Goal: Task Accomplishment & Management: Complete application form

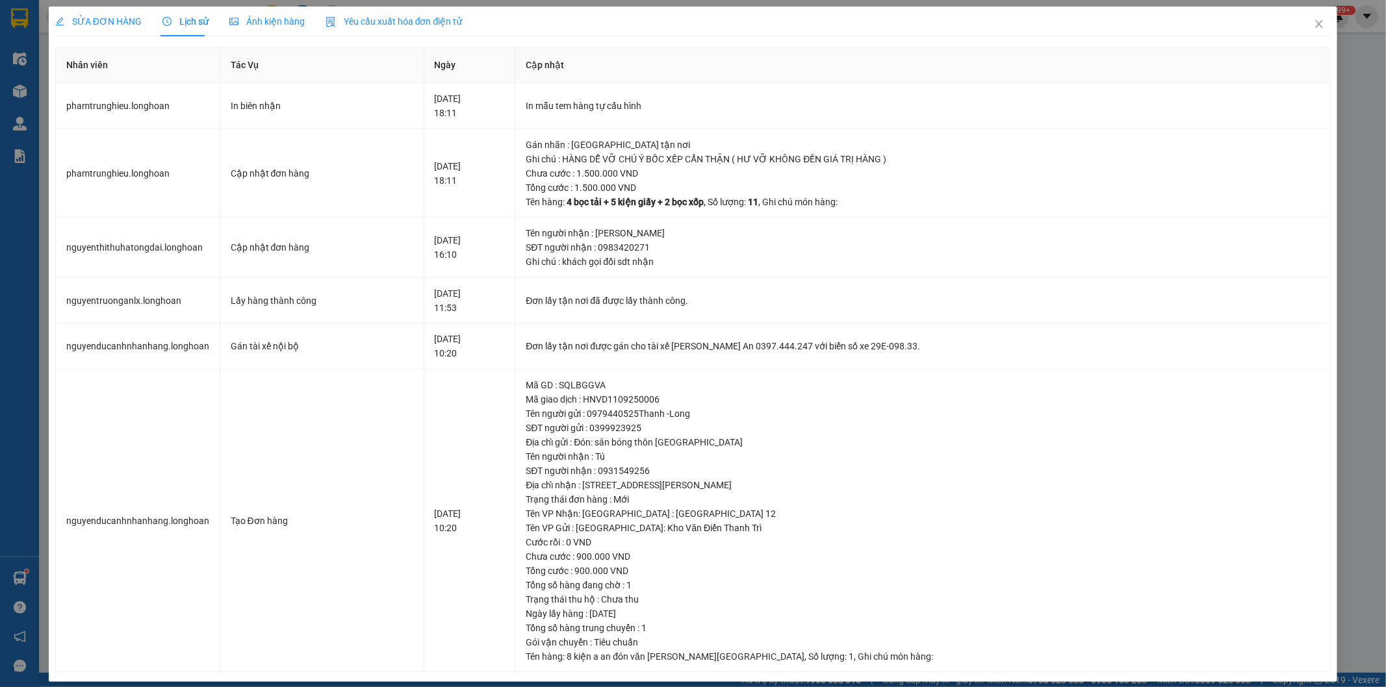
scroll to position [10, 0]
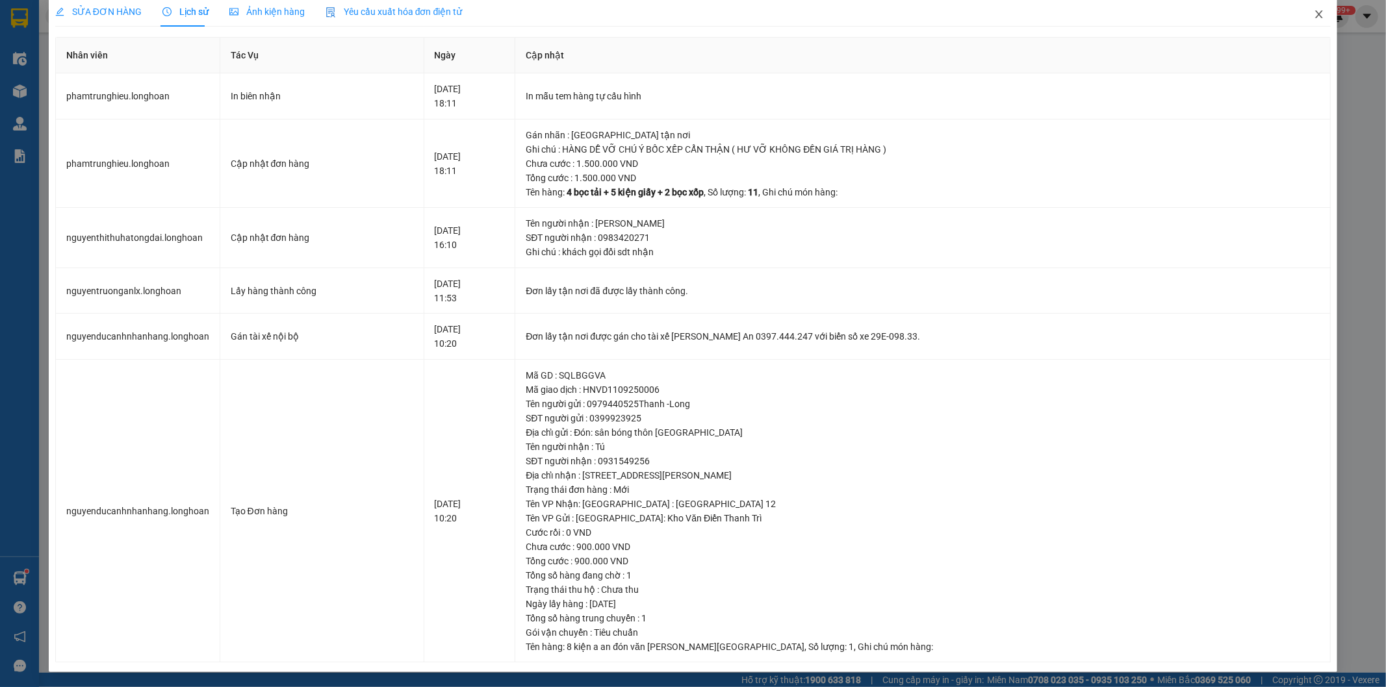
click at [1302, 13] on span "Close" at bounding box center [1318, 15] width 36 height 36
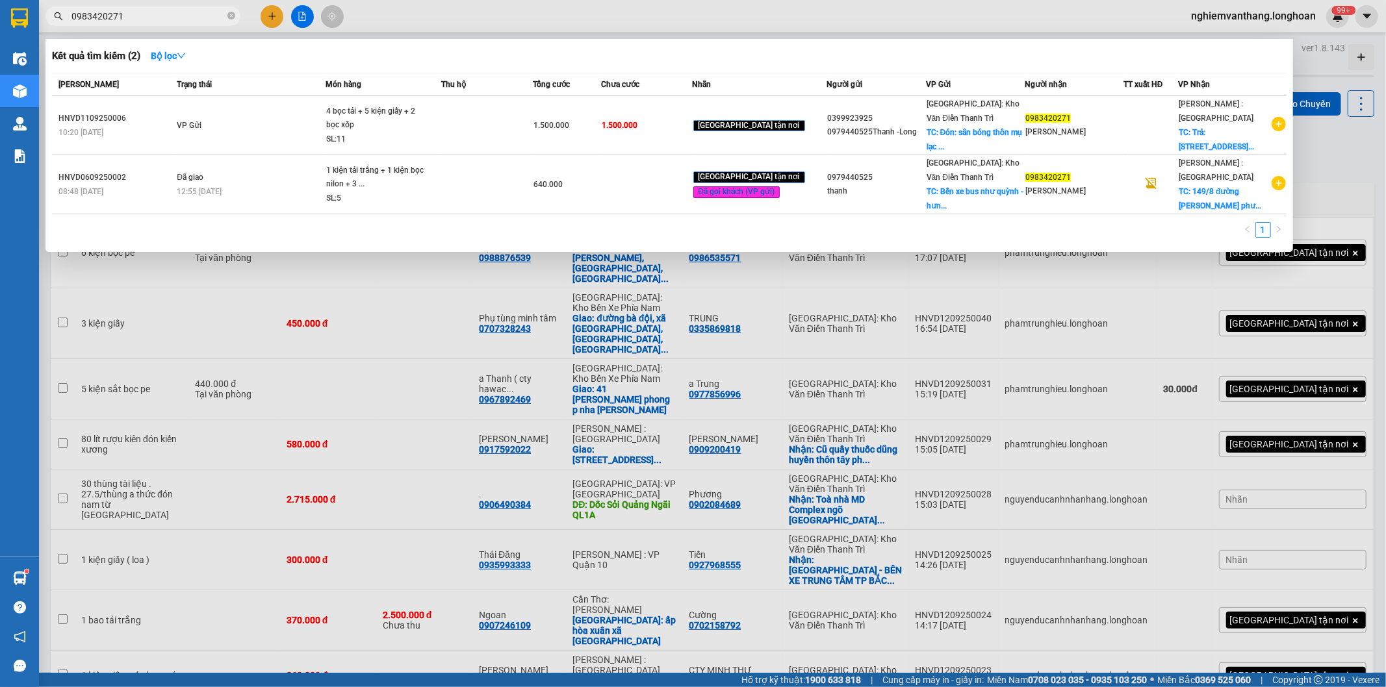
click at [144, 15] on input "0983420271" at bounding box center [147, 16] width 153 height 14
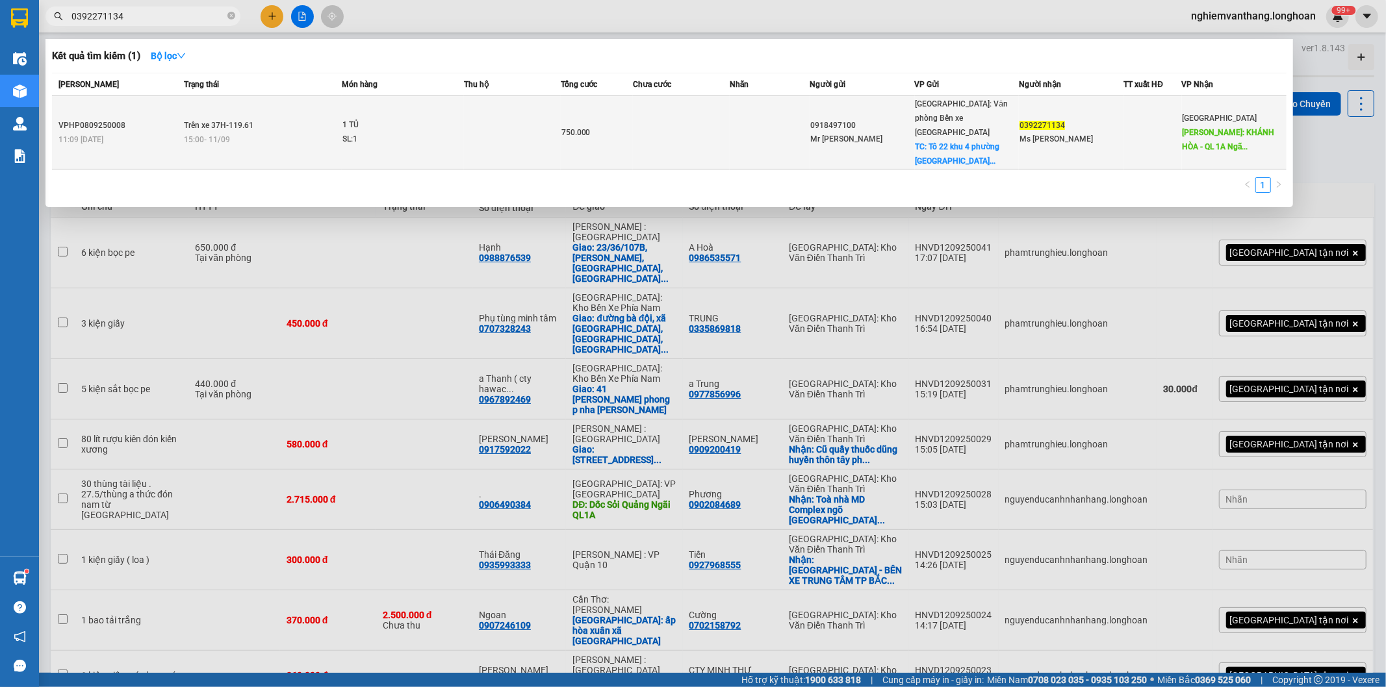
type input "0392271134"
click at [458, 118] on span "1 TỦ SL: 1" at bounding box center [402, 132] width 121 height 28
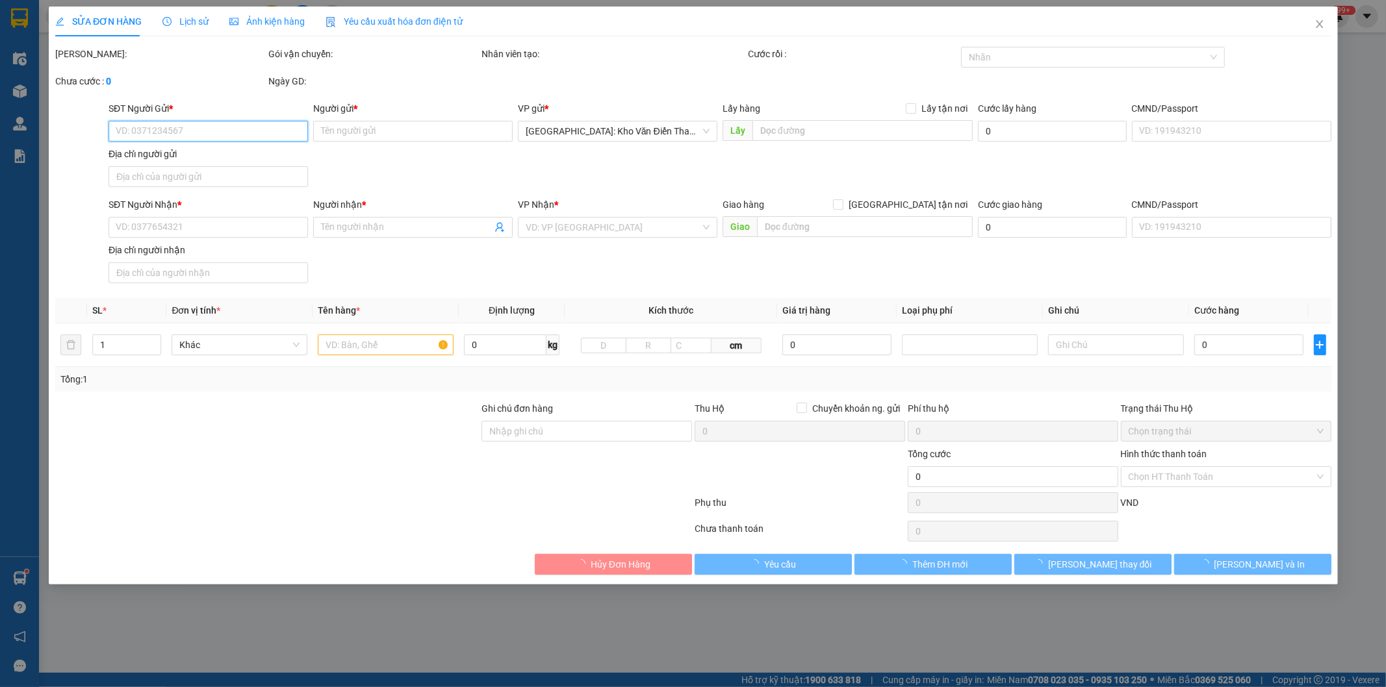
type input "0918497100"
type input "Mr [PERSON_NAME]"
checkbox input "true"
type input "Tô 22 khu 4 phường cao xanh,[GEOGRAPHIC_DATA]"
type input "0392271134"
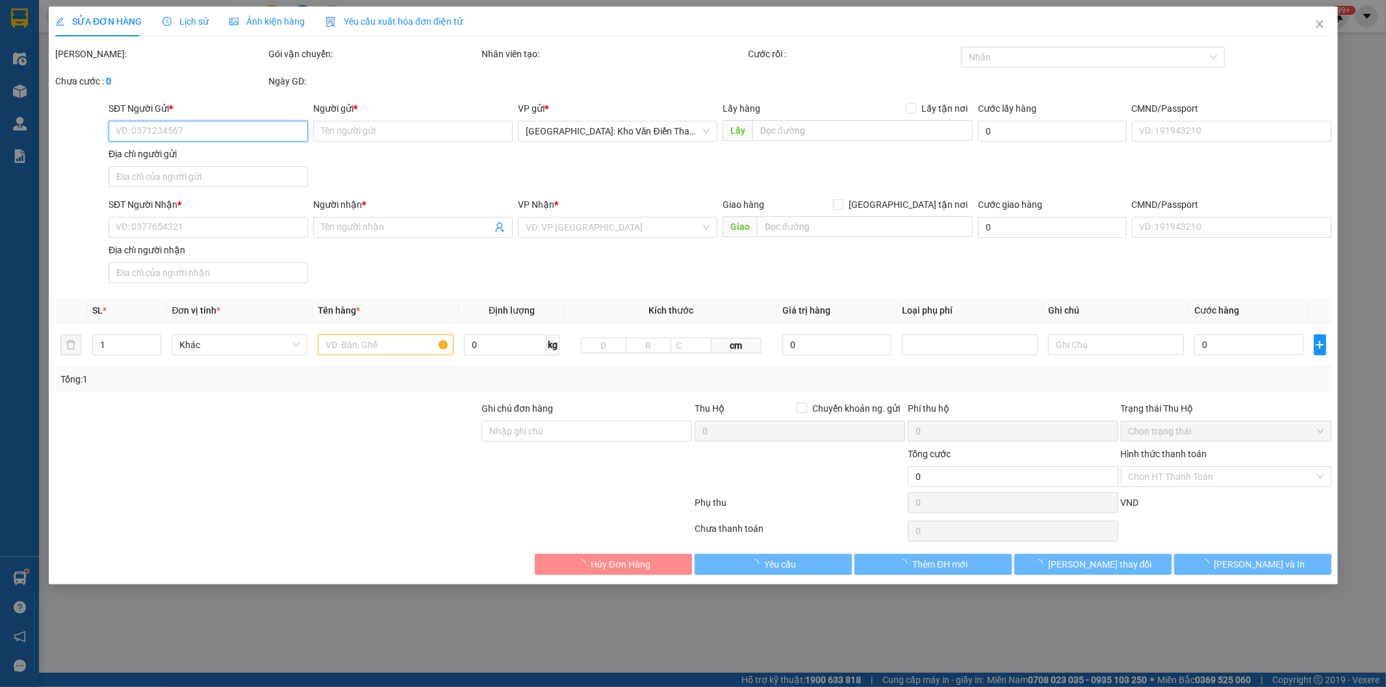
type input "Ms [PERSON_NAME]"
type input "KHÁNH HÒA - QL 1A Ngã 3 [GEOGRAPHIC_DATA], [GEOGRAPHIC_DATA] [GEOGRAPHIC_DATA]"
type input "750.000"
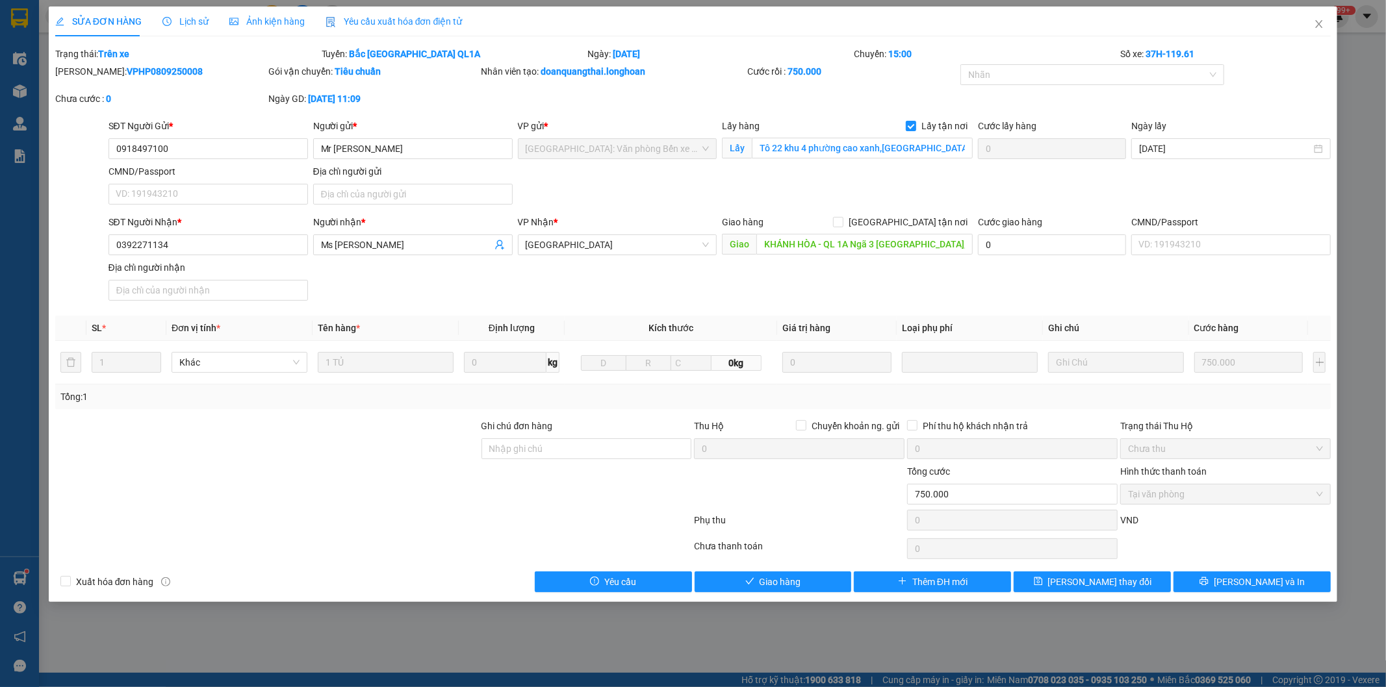
click at [183, 29] on div "Lịch sử" at bounding box center [185, 21] width 46 height 30
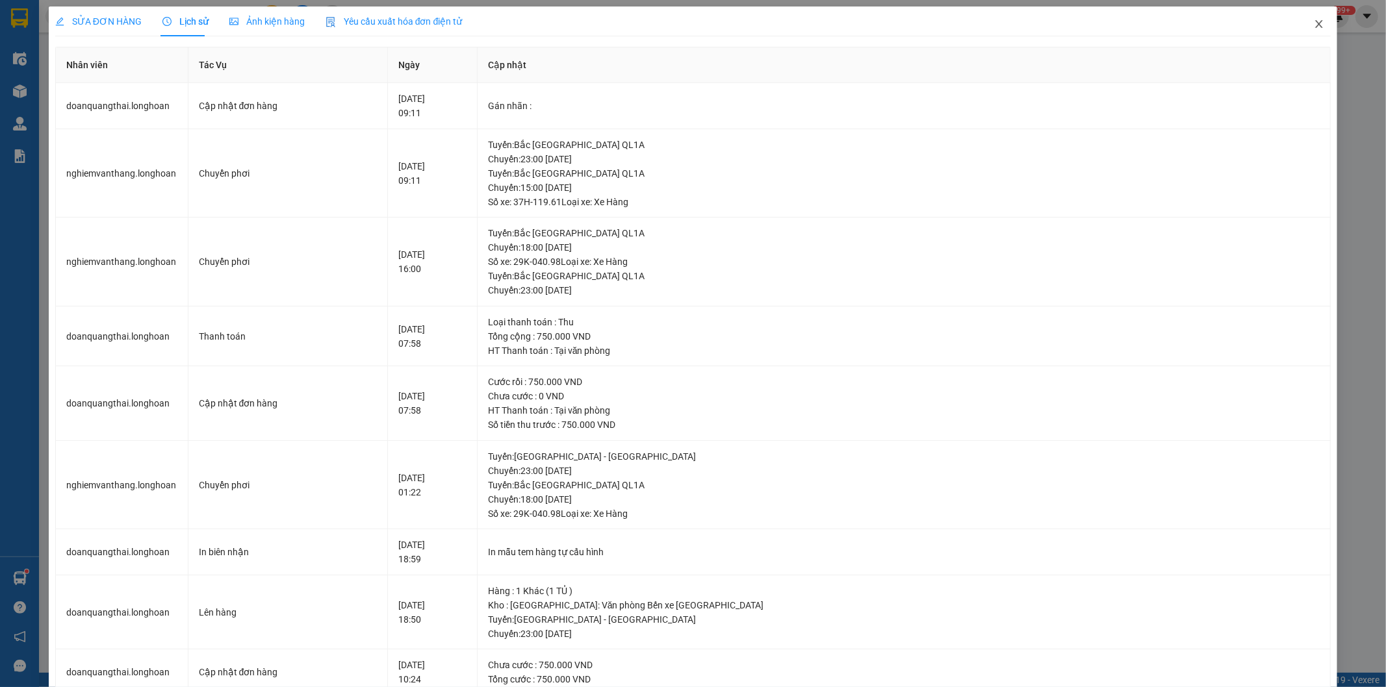
click at [1313, 21] on icon "close" at bounding box center [1318, 24] width 10 height 10
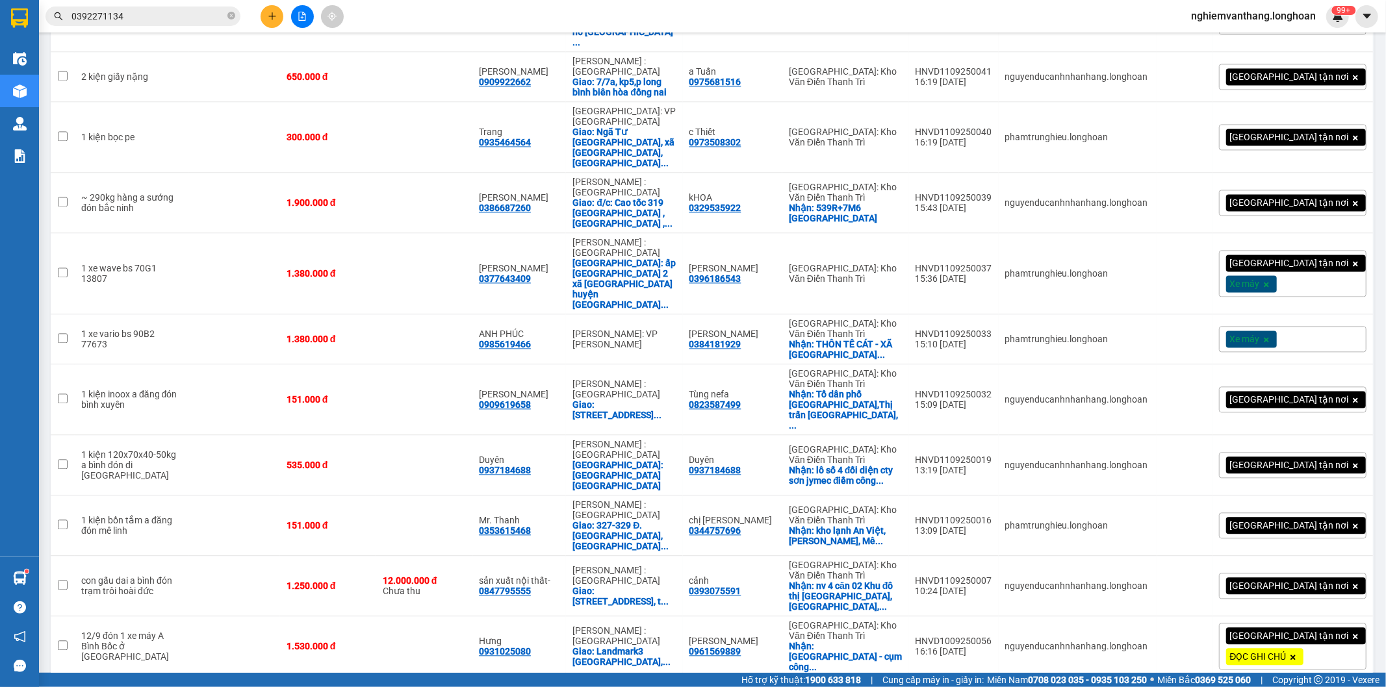
scroll to position [2261, 0]
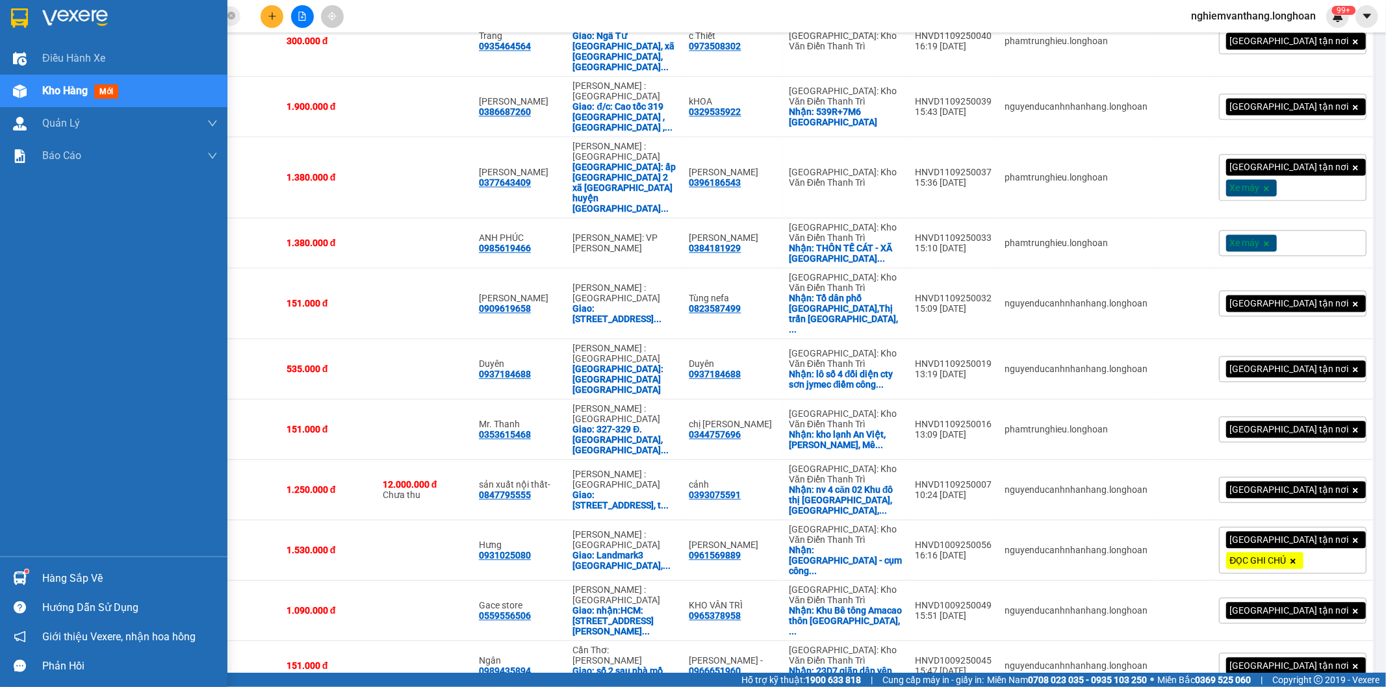
click at [29, 10] on div at bounding box center [19, 17] width 23 height 23
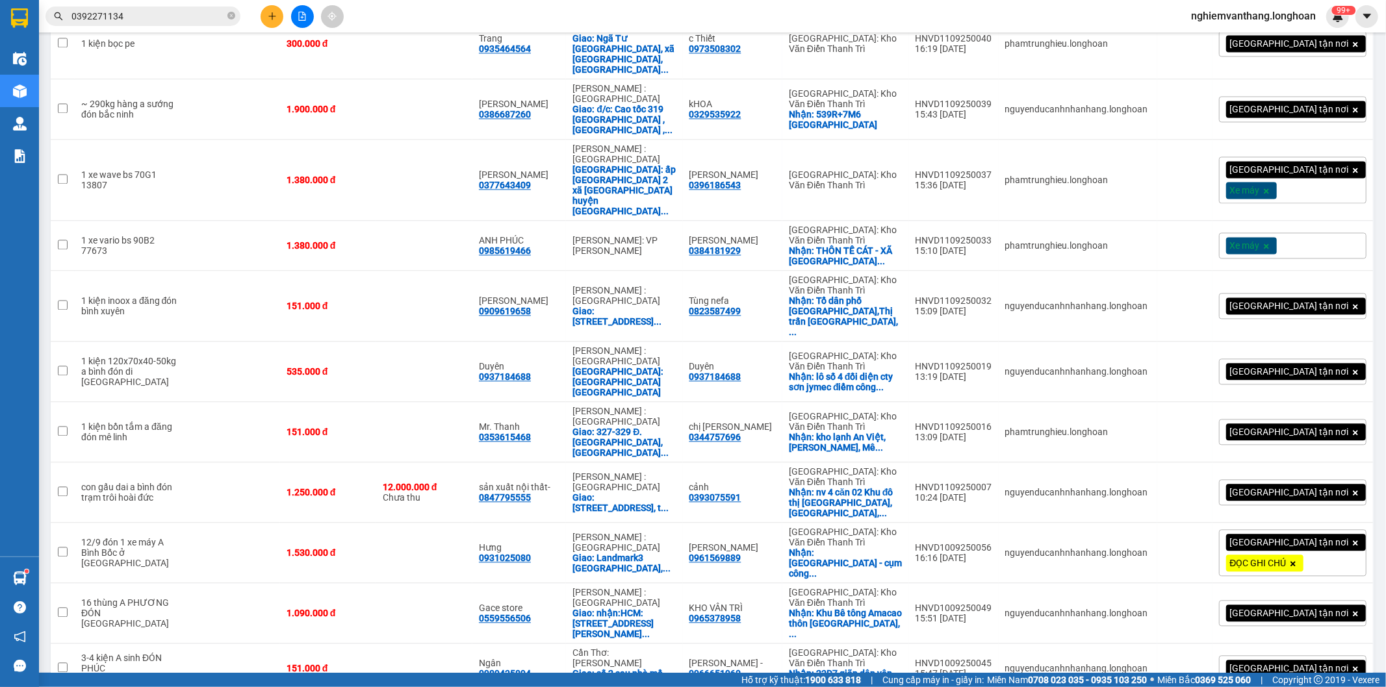
scroll to position [2261, 0]
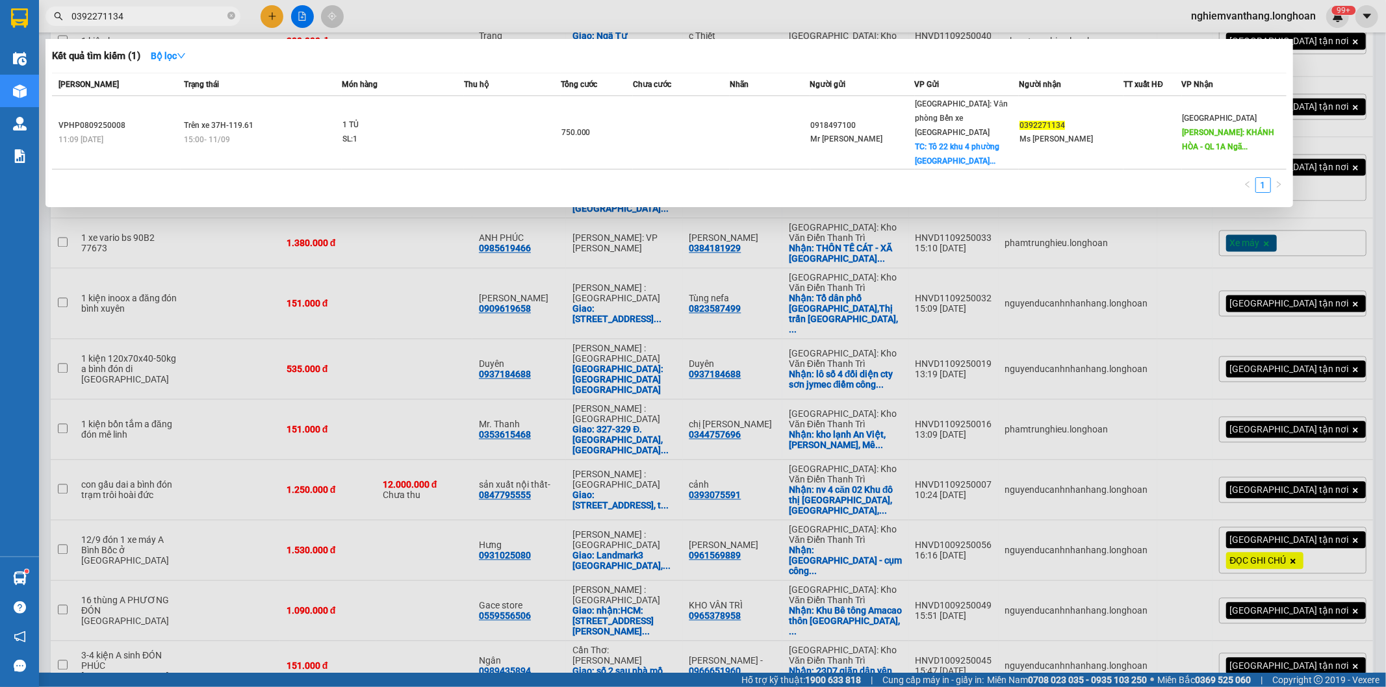
click at [113, 16] on input "0392271134" at bounding box center [147, 16] width 153 height 14
paste input "VP101009250028"
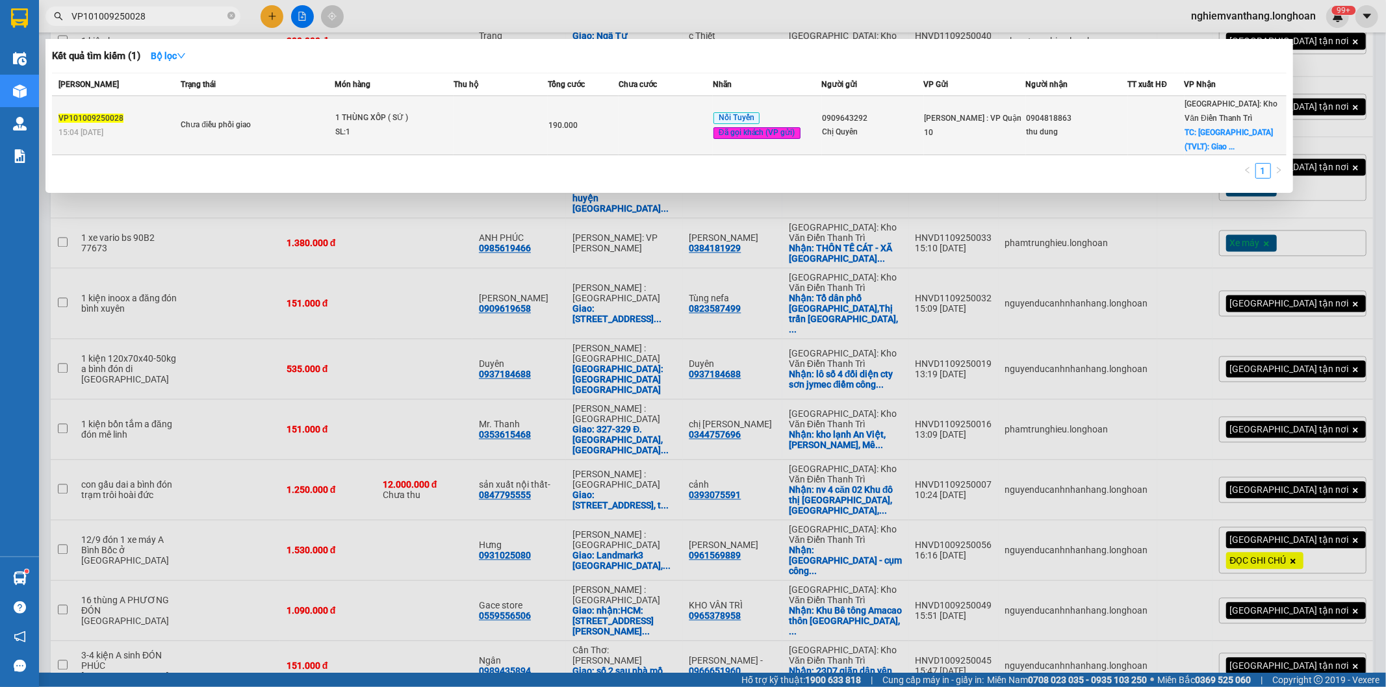
type input "VP101009250028"
click at [589, 120] on div "190.000" at bounding box center [583, 125] width 70 height 14
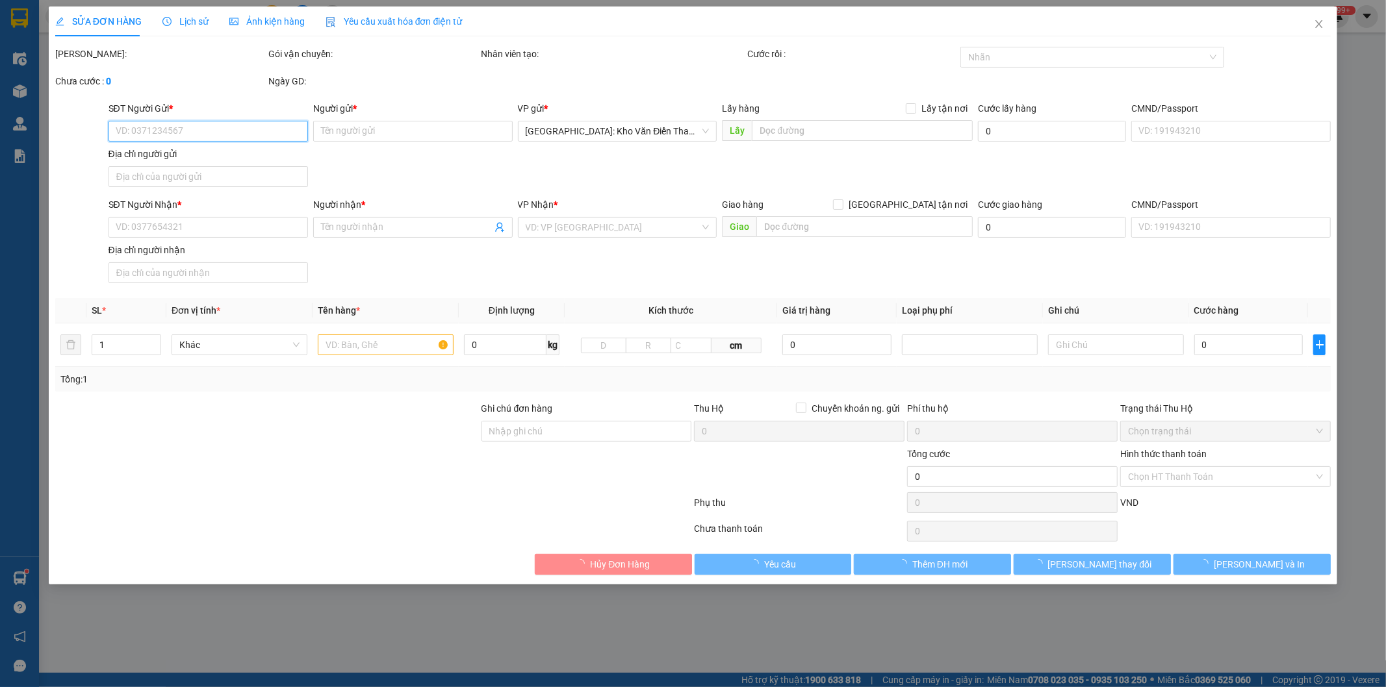
type input "0909643292"
type input "Chị Quyên"
type input "0904818863"
type input "thu dung"
checkbox input "true"
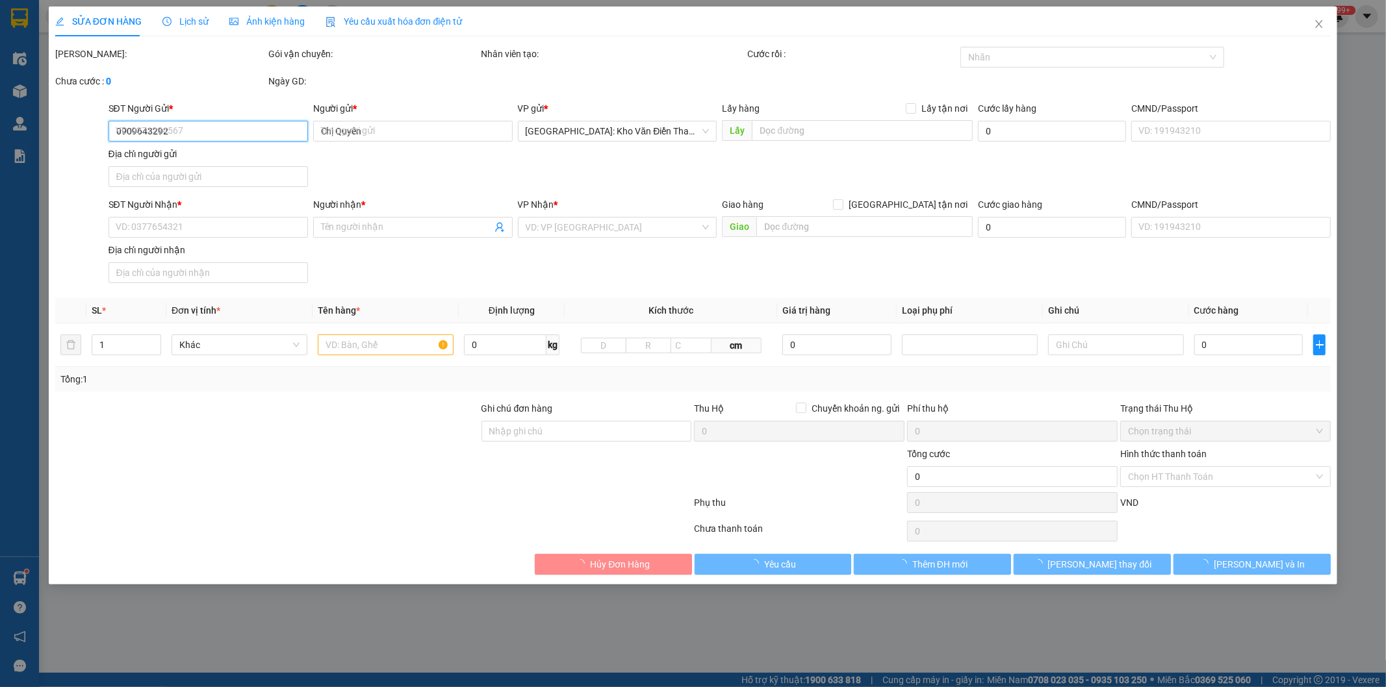
type input "[GEOGRAPHIC_DATA] (TVLT): Giao tại [GEOGRAPHIC_DATA] [GEOGRAPHIC_DATA]"
type input "hàng k bao bể vỡ hư hỏng"
type input "190.000"
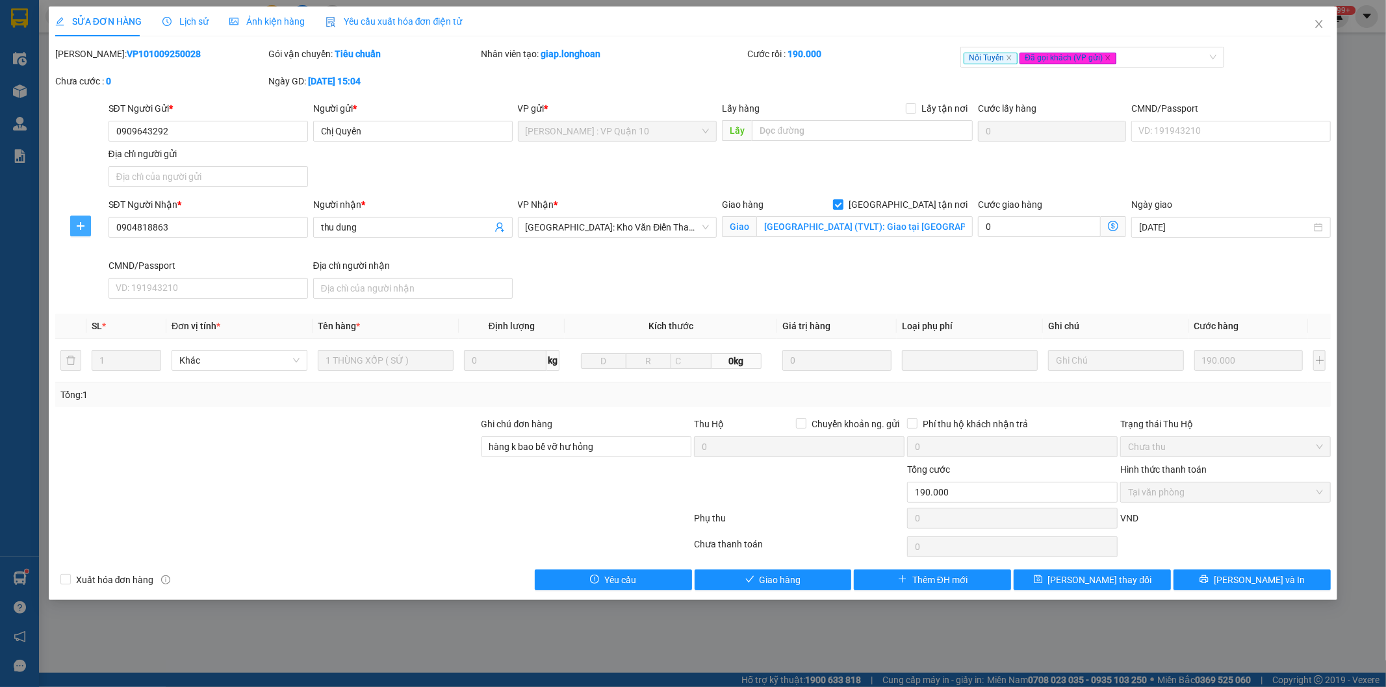
click at [81, 228] on icon "plus" at bounding box center [80, 226] width 10 height 10
drag, startPoint x: 86, startPoint y: 255, endPoint x: 223, endPoint y: 261, distance: 137.8
click at [87, 255] on span "Chuyển kho" at bounding box center [104, 252] width 53 height 14
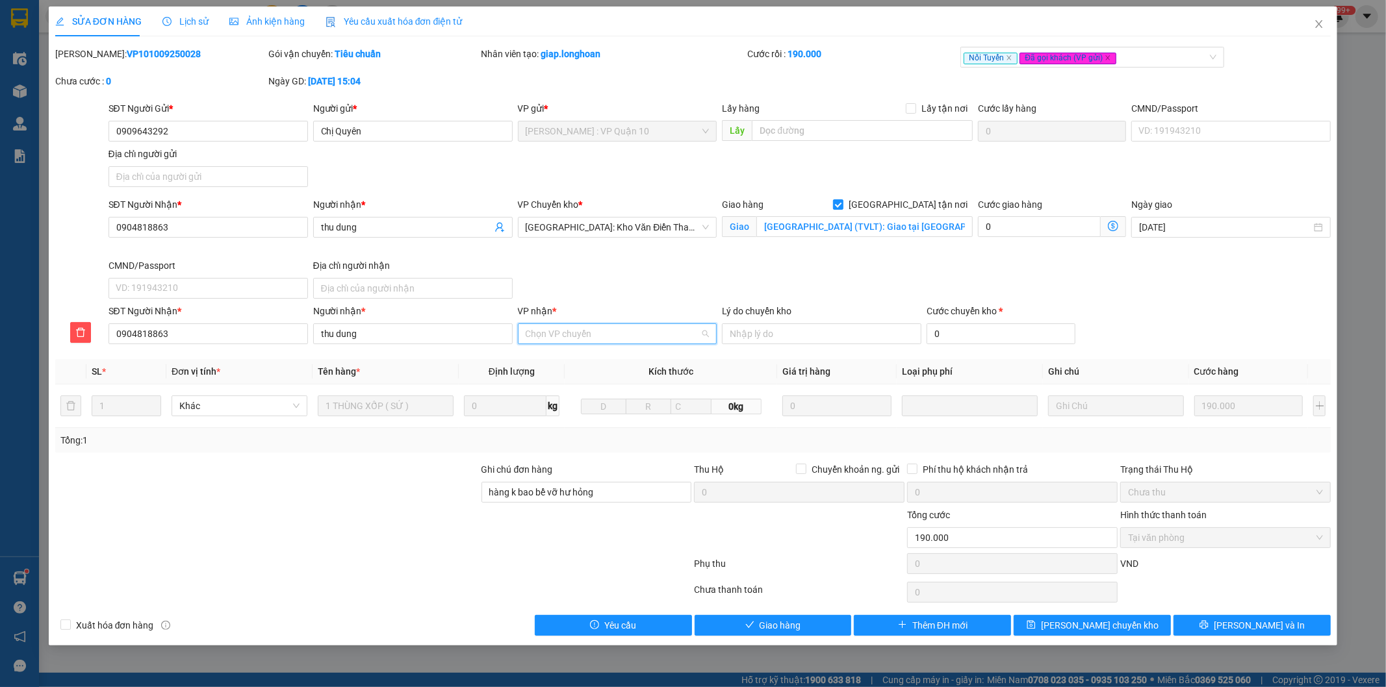
click at [577, 341] on input "VP nhận *" at bounding box center [612, 333] width 175 height 19
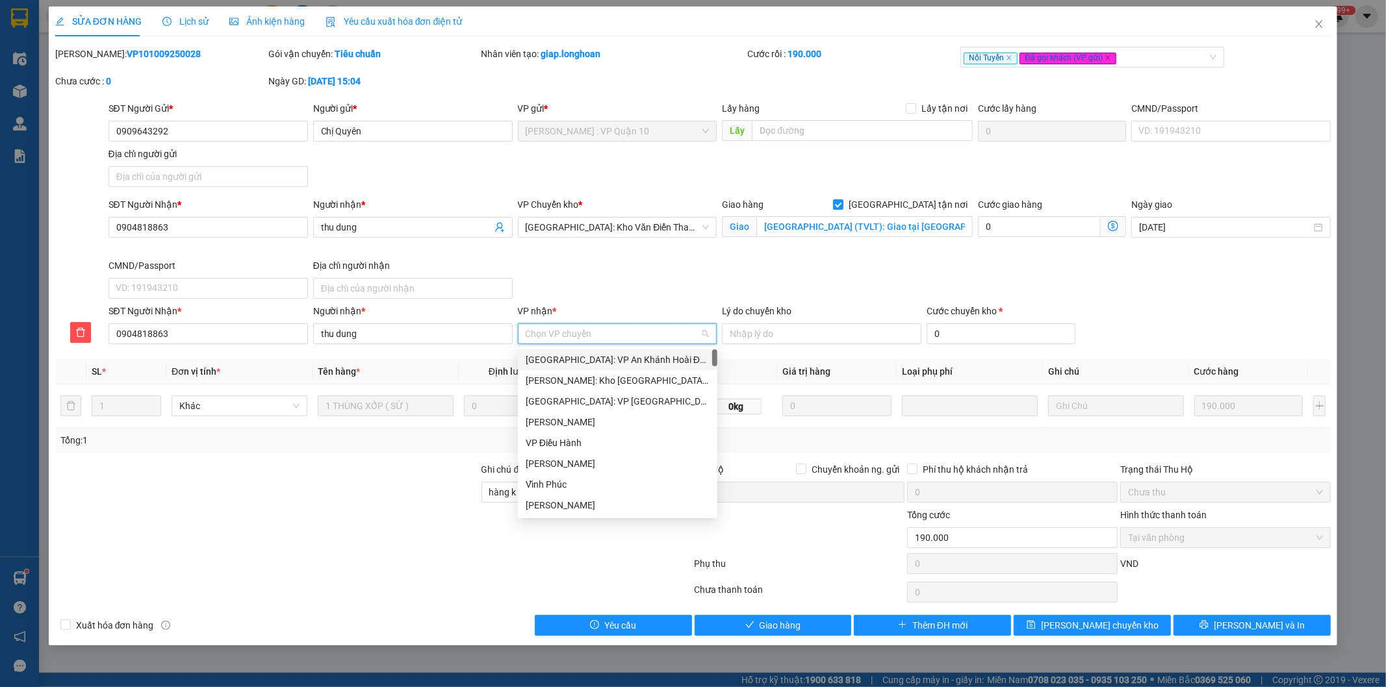
type input "d"
type input "đie"
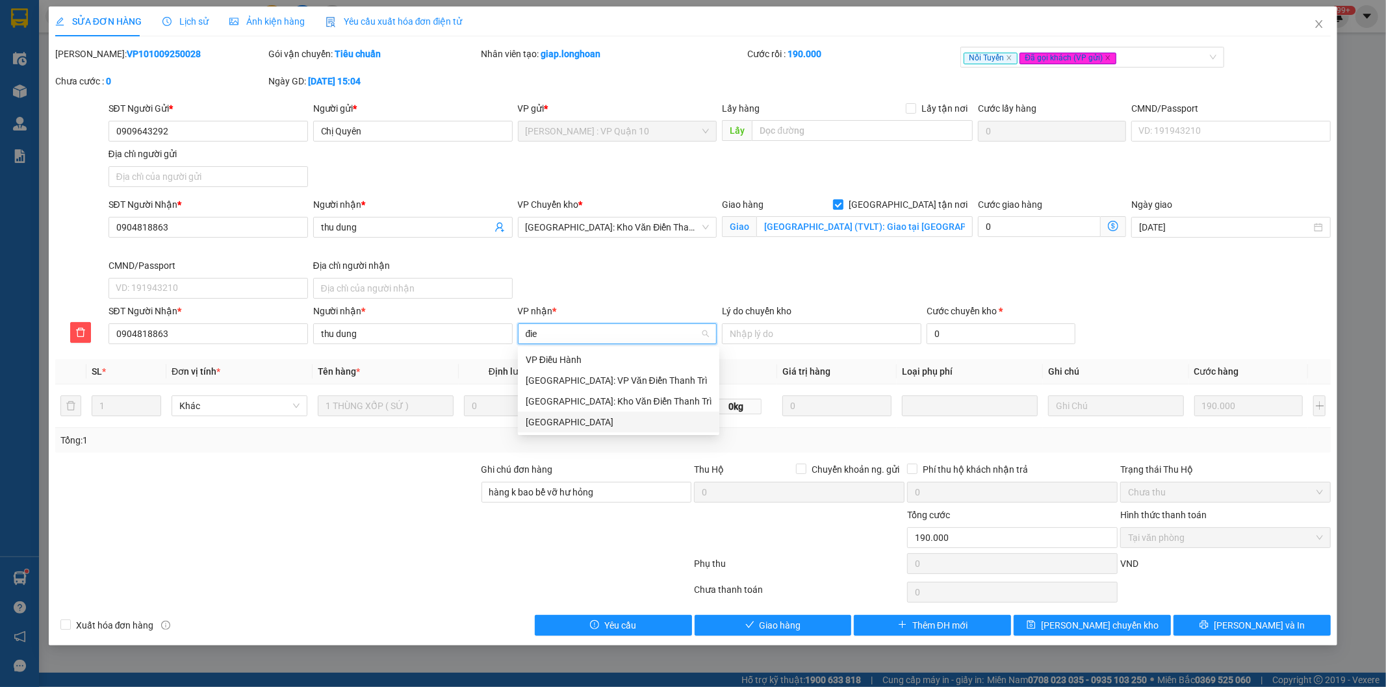
click at [553, 422] on div "[GEOGRAPHIC_DATA]" at bounding box center [618, 422] width 186 height 14
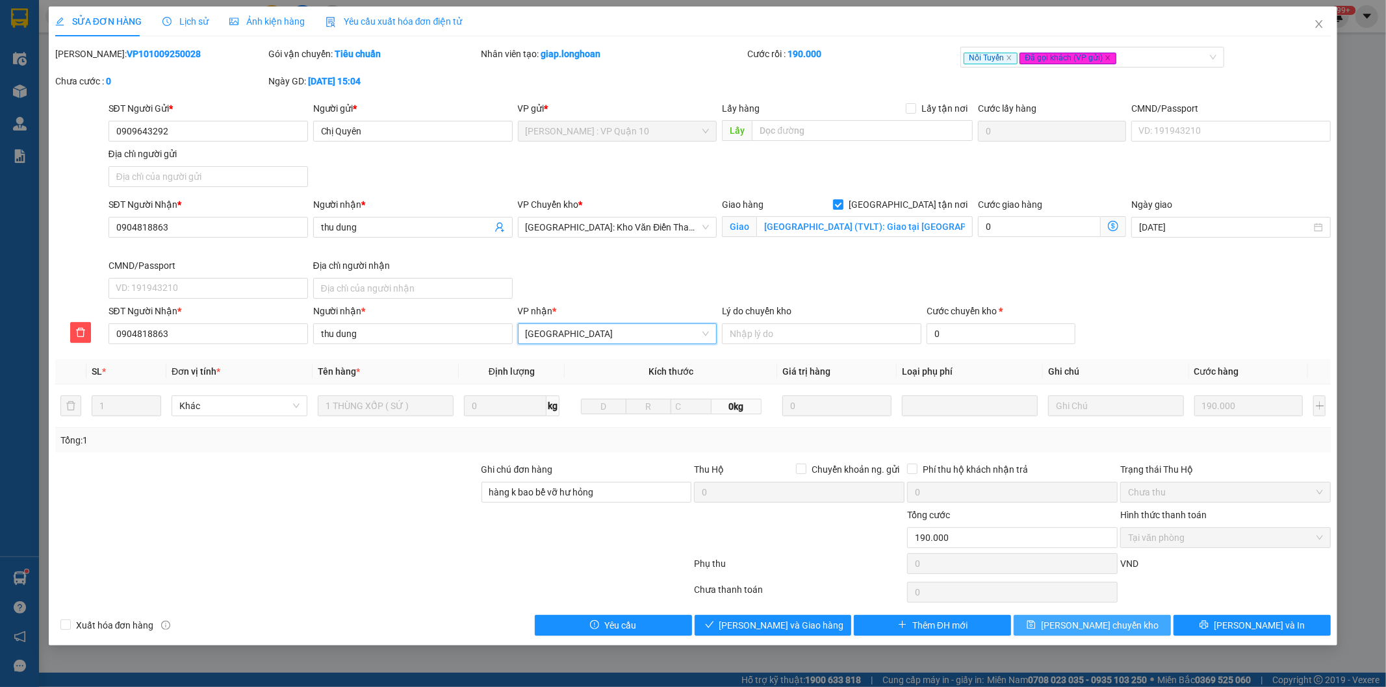
click at [1087, 626] on span "[PERSON_NAME] chuyển kho" at bounding box center [1100, 625] width 118 height 14
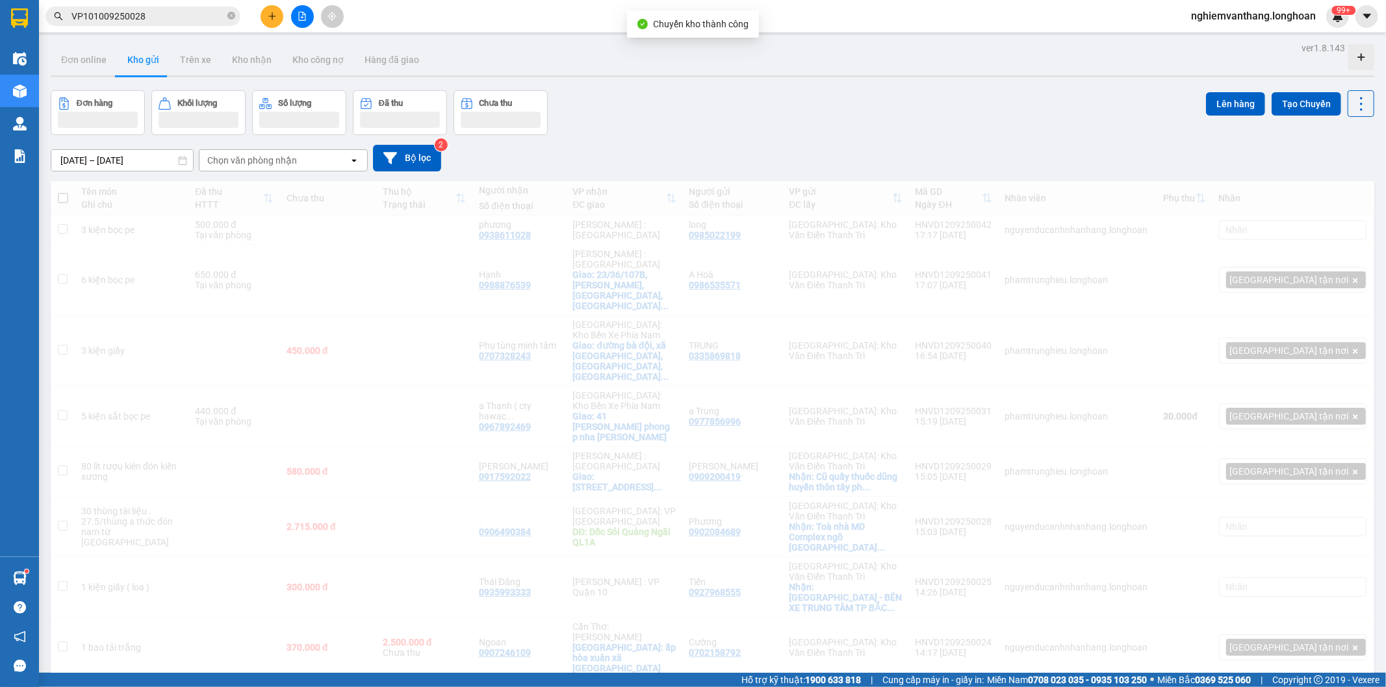
click at [213, 17] on input "VP101009250028" at bounding box center [147, 16] width 153 height 14
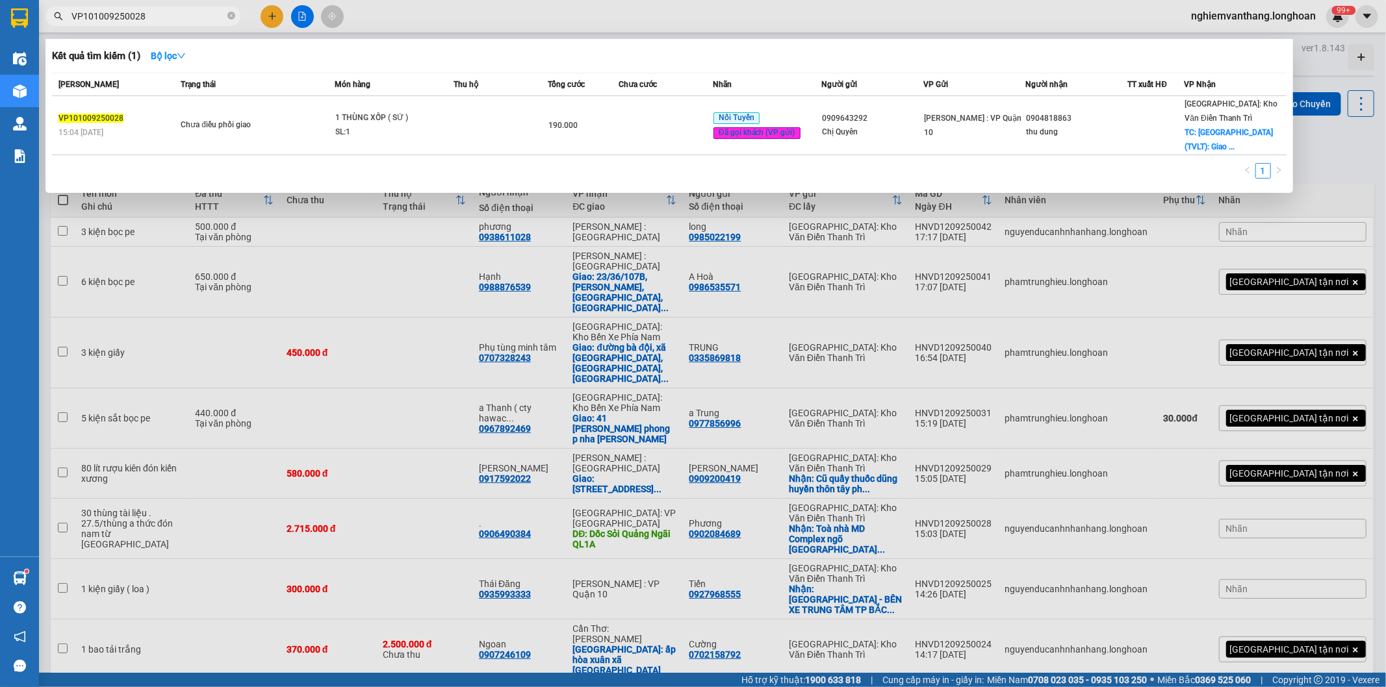
click at [174, 18] on input "VP101009250028" at bounding box center [147, 16] width 153 height 14
paste input "QU121009250036"
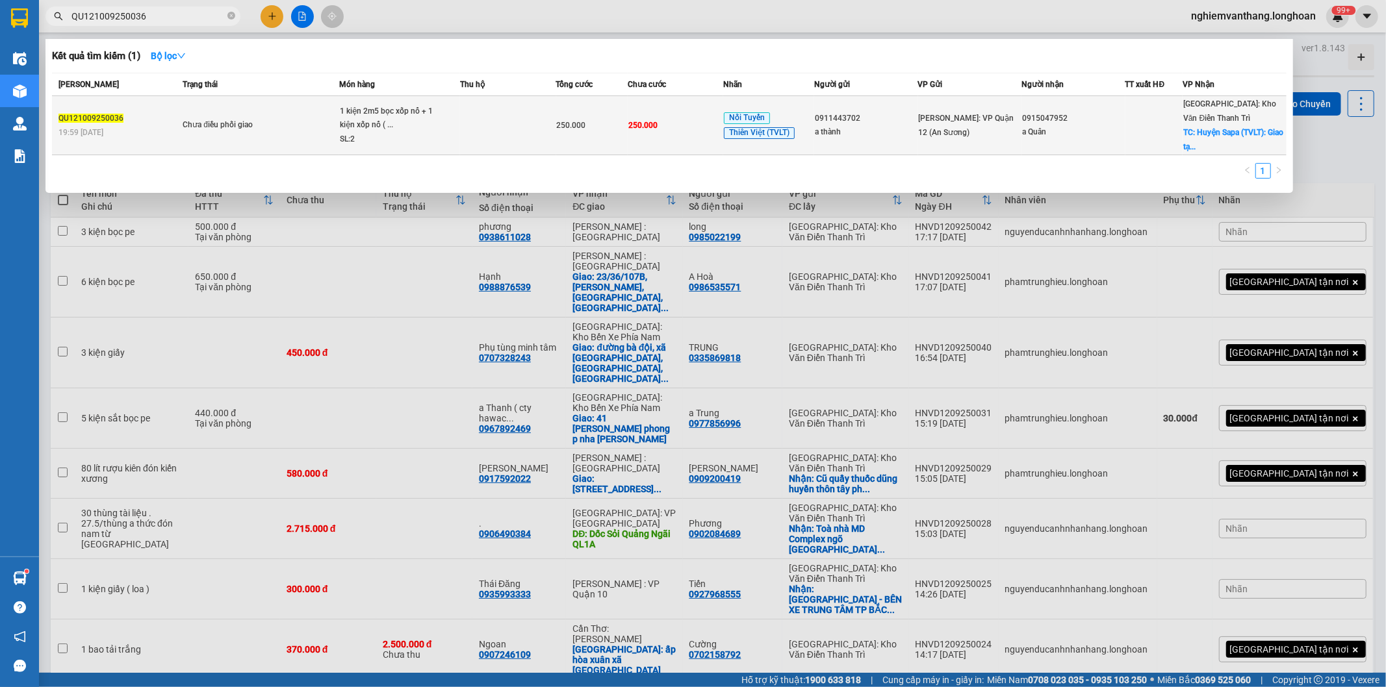
type input "QU121009250036"
click at [514, 134] on td at bounding box center [507, 125] width 95 height 59
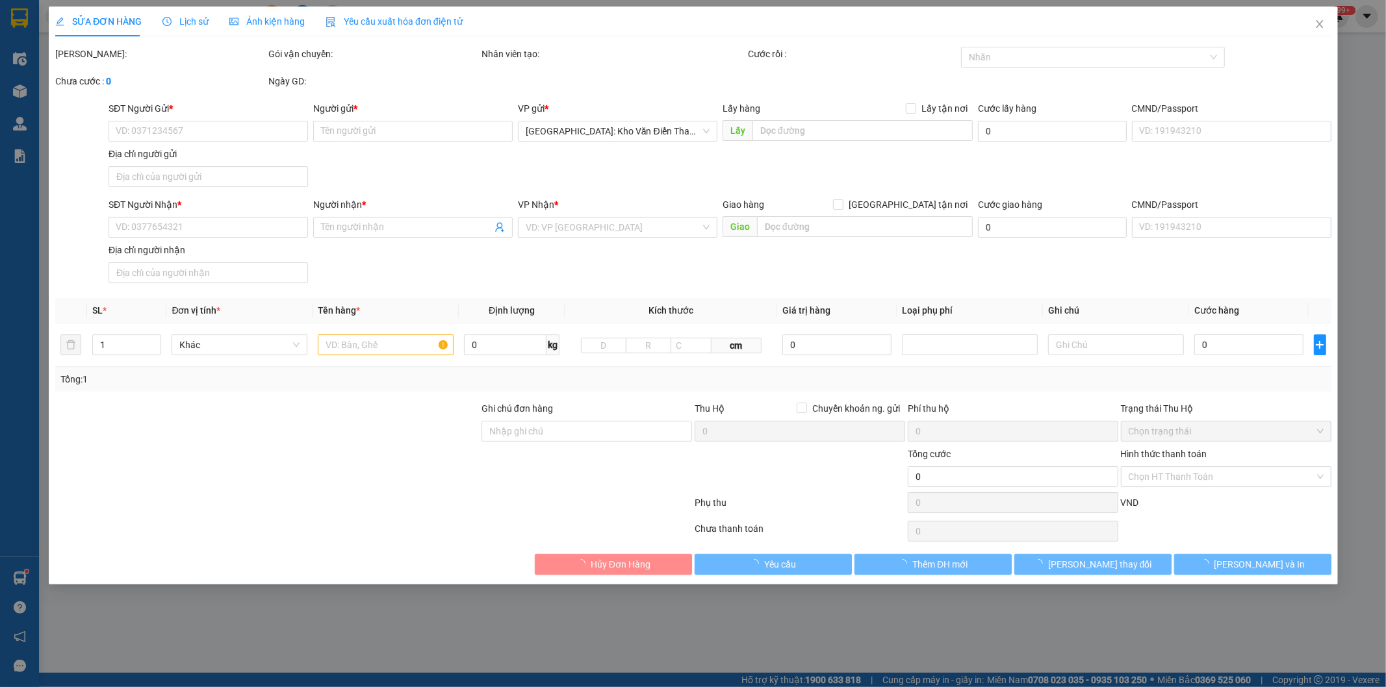
type input "0911443702"
type input "a thành"
type input "0915047952"
type input "a Quân"
checkbox input "true"
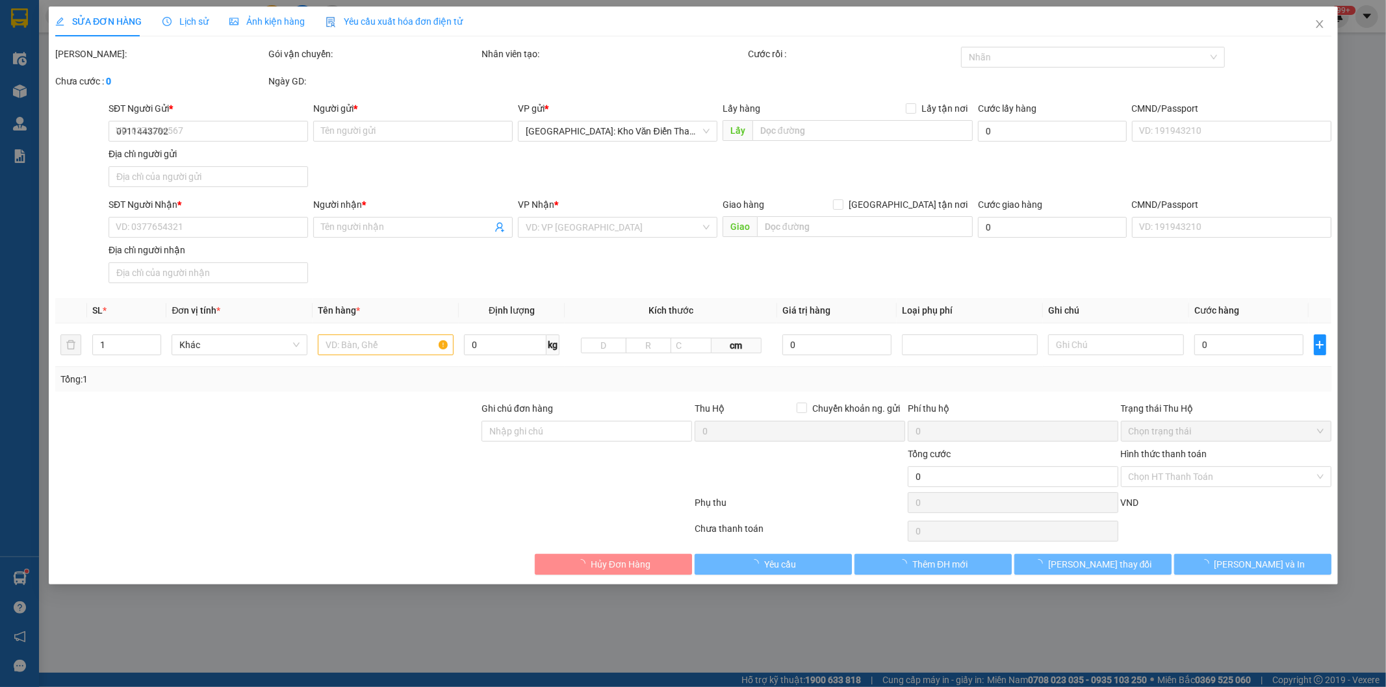
type input "Huyện Sapa (TVLT): Giao tại [GEOGRAPHIC_DATA]"
type input "nhận theo kiện - hư hỏng ko chịu trách nhiệm"
type input "250.000"
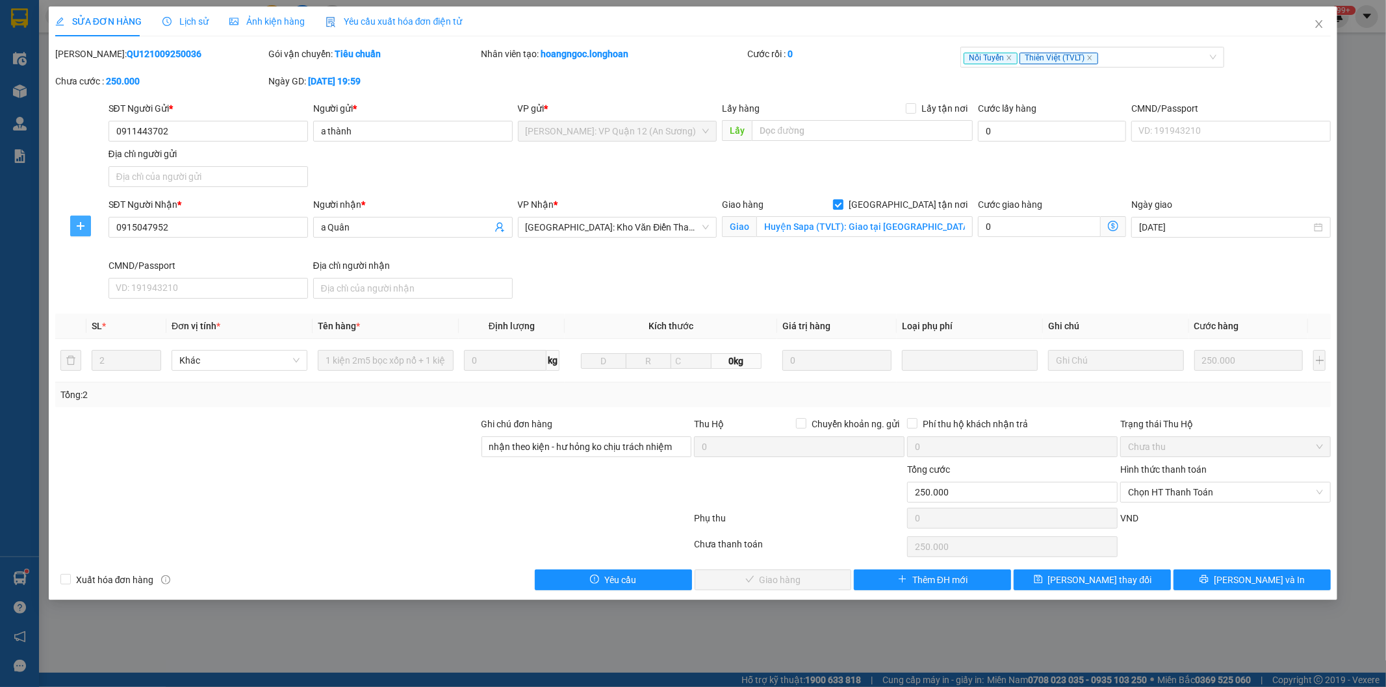
click at [88, 229] on span "plus" at bounding box center [80, 226] width 19 height 10
click at [97, 250] on span "Chuyển kho" at bounding box center [104, 252] width 53 height 14
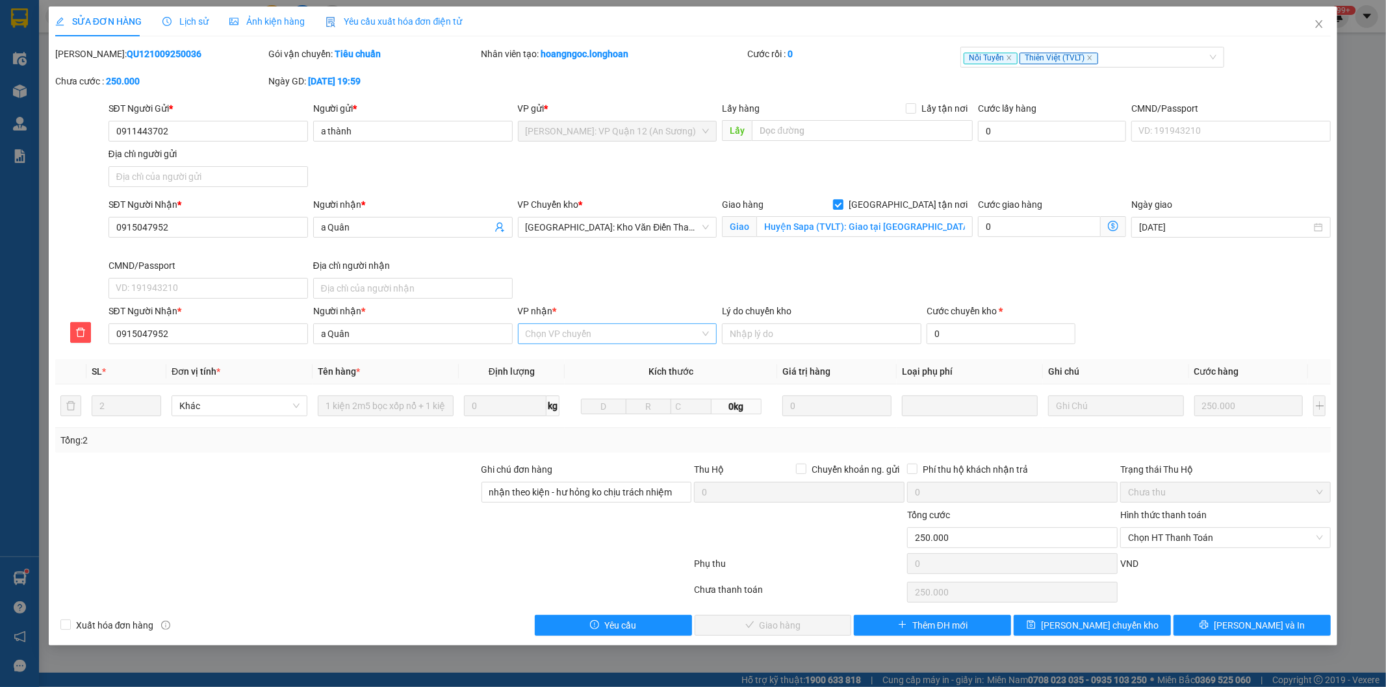
click at [583, 329] on input "VP nhận *" at bounding box center [612, 333] width 175 height 19
type input "s"
type input "lào"
click at [553, 355] on div "Lào Cai" at bounding box center [617, 360] width 184 height 14
click at [1114, 611] on div "Total Paid Fee 0 Total UnPaid Fee 250.000 Cash Collection Total Fee Mã ĐH: QU12…" at bounding box center [693, 341] width 1276 height 589
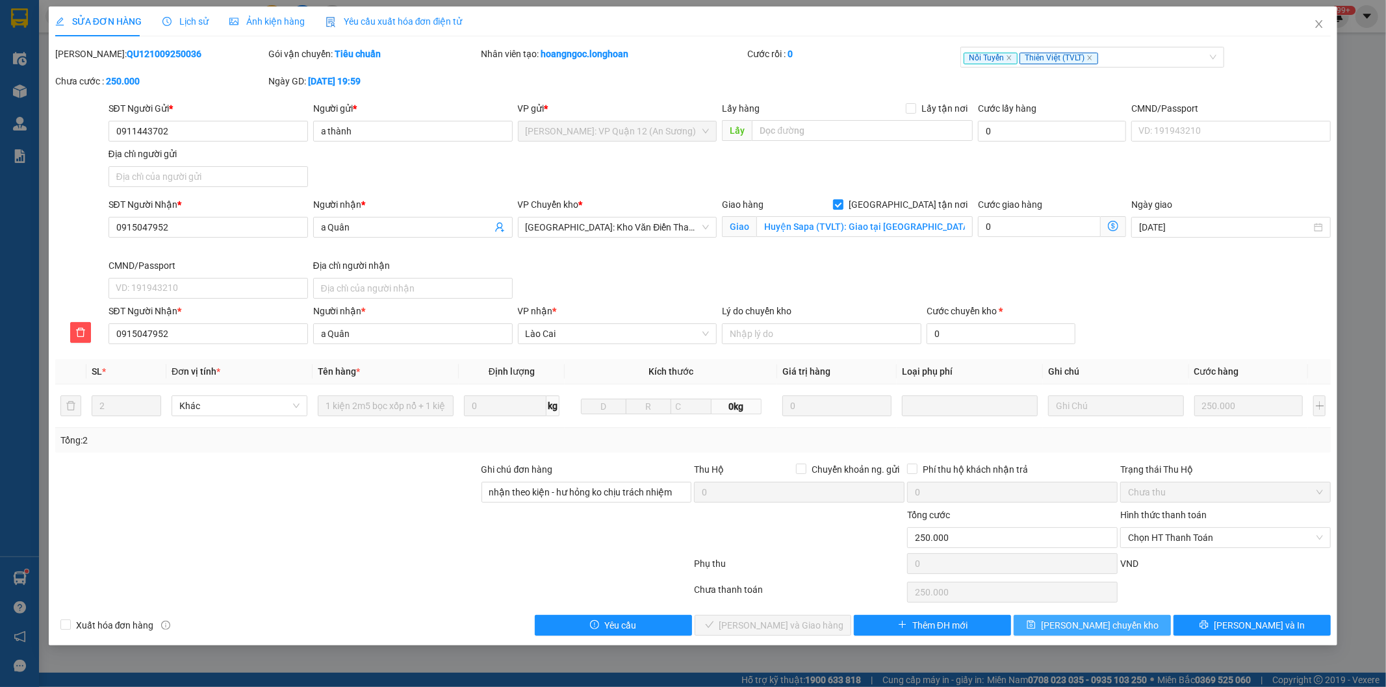
click at [1113, 626] on span "[PERSON_NAME] chuyển kho" at bounding box center [1100, 625] width 118 height 14
